Goal: Task Accomplishment & Management: Complete application form

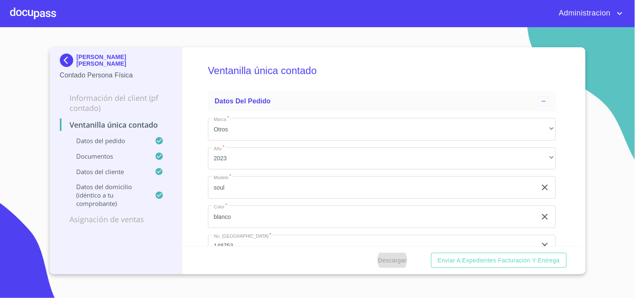
scroll to position [93, 0]
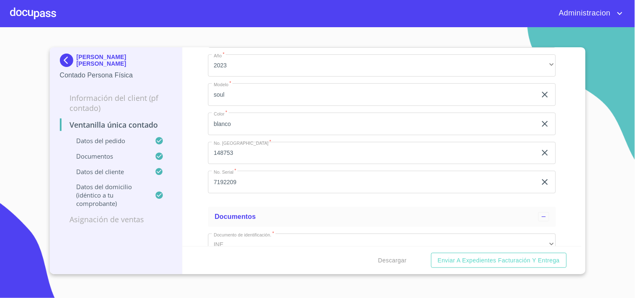
click at [102, 56] on p "[PERSON_NAME] [PERSON_NAME]" at bounding box center [125, 60] width 96 height 13
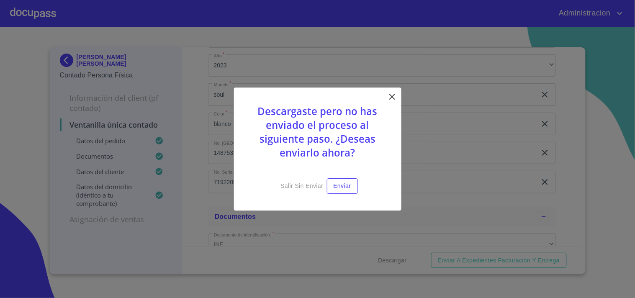
click at [386, 99] on div "Descargaste pero no has enviado el proceso al siguiente paso. ¿Deseas enviarlo …" at bounding box center [317, 148] width 167 height 123
click at [390, 97] on icon at bounding box center [392, 97] width 10 height 10
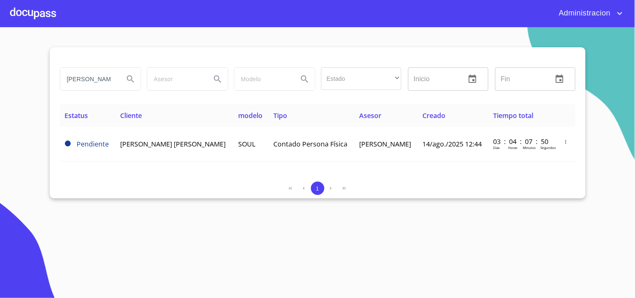
scroll to position [0, 40]
drag, startPoint x: 155, startPoint y: 83, endPoint x: 336, endPoint y: 84, distance: 180.4
click at [324, 90] on div "[PERSON_NAME] [PERSON_NAME] Estado ​ ​ Inicio ​ Fin ​" at bounding box center [317, 79] width 522 height 30
type input "j"
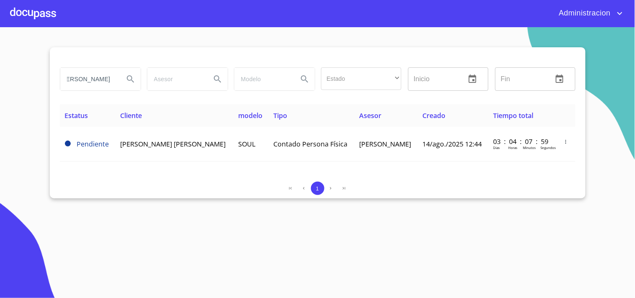
scroll to position [0, 36]
type input "[PERSON_NAME]"
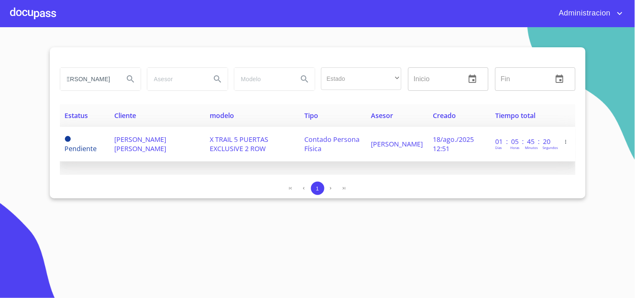
click at [157, 136] on span "[PERSON_NAME] [PERSON_NAME]" at bounding box center [140, 144] width 52 height 18
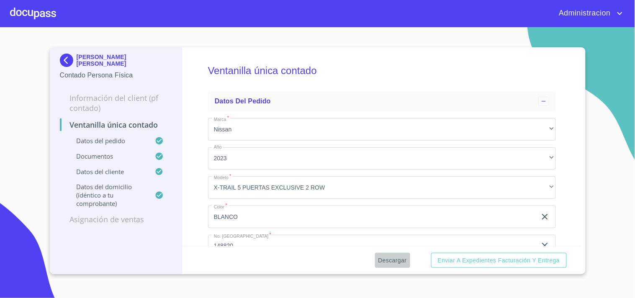
click at [384, 261] on span "Descargar" at bounding box center [392, 260] width 28 height 10
click at [110, 59] on p "[PERSON_NAME] [PERSON_NAME]" at bounding box center [125, 60] width 96 height 13
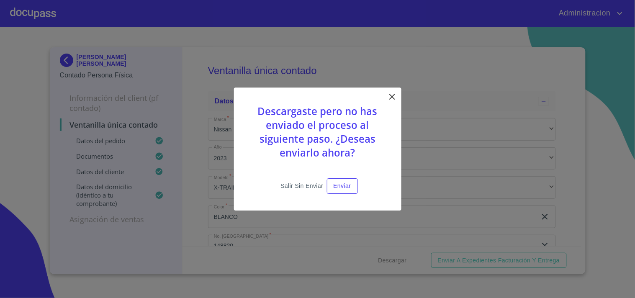
click at [304, 178] on button "Salir sin enviar" at bounding box center [301, 185] width 49 height 15
